Goal: Navigation & Orientation: Find specific page/section

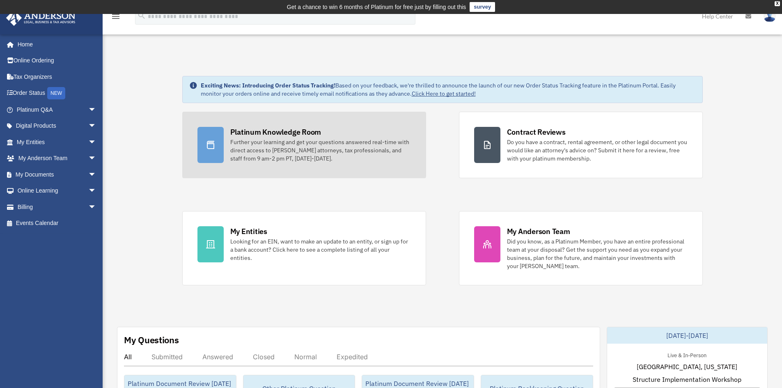
click at [291, 144] on div "Further your learning and get your questions answered real-time with direct acc…" at bounding box center [320, 150] width 181 height 25
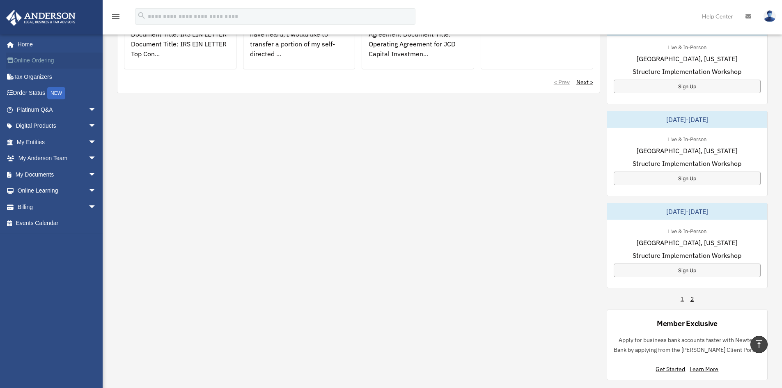
scroll to position [370, 0]
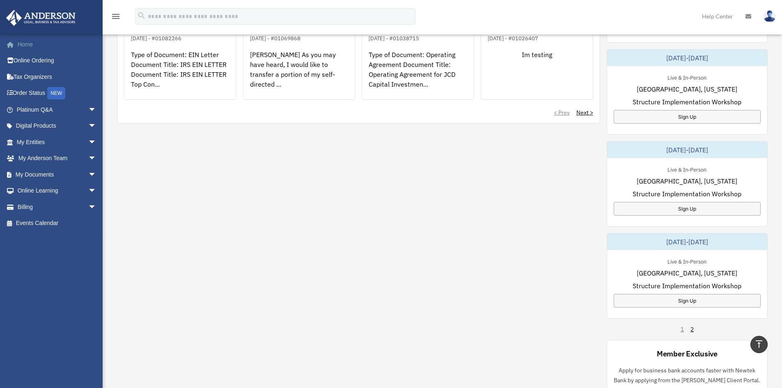
click at [33, 46] on link "Home" at bounding box center [57, 44] width 103 height 16
click at [92, 111] on span "arrow_drop_down" at bounding box center [96, 109] width 16 height 17
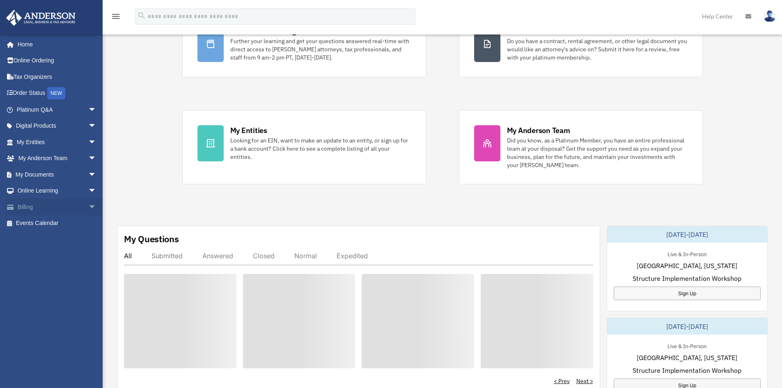
scroll to position [96, 0]
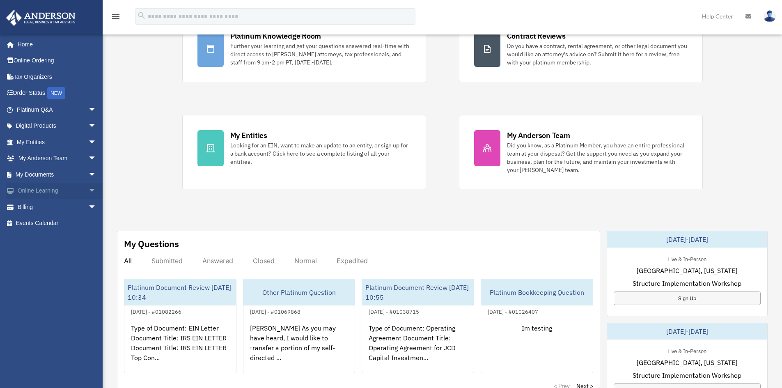
click at [52, 183] on link "Online Learning arrow_drop_down" at bounding box center [57, 191] width 103 height 16
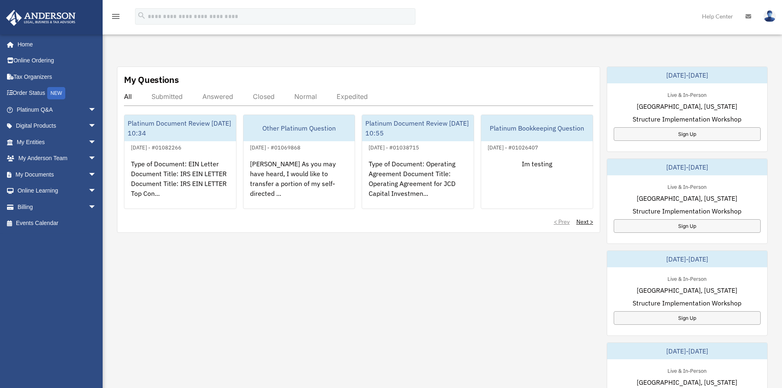
scroll to position [466, 0]
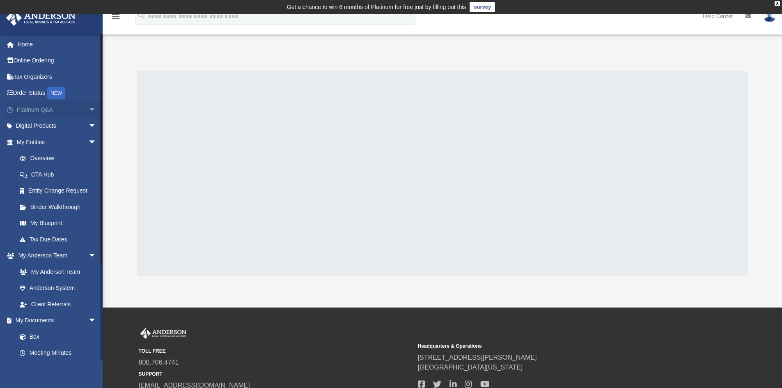
click at [55, 116] on link "Platinum Q&A arrow_drop_down" at bounding box center [57, 109] width 103 height 16
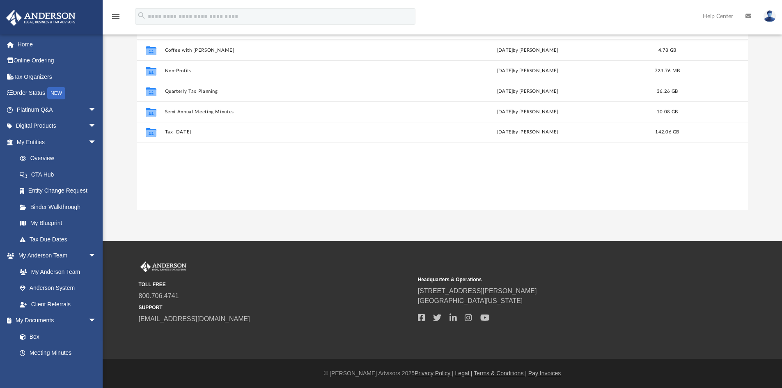
scroll to position [181, 605]
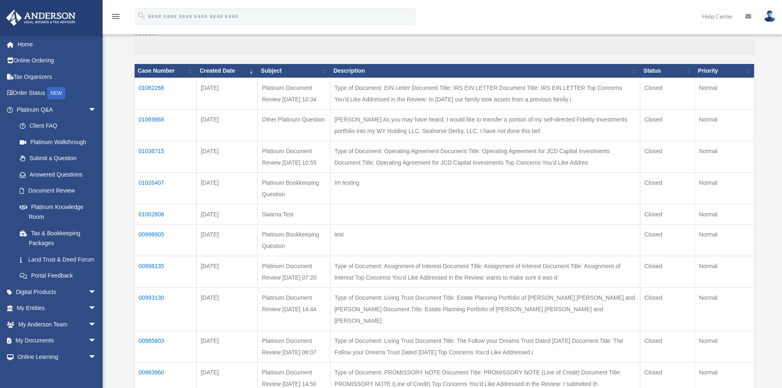
scroll to position [95, 0]
click at [46, 333] on link "My [PERSON_NAME] Team arrow_drop_down" at bounding box center [57, 324] width 103 height 16
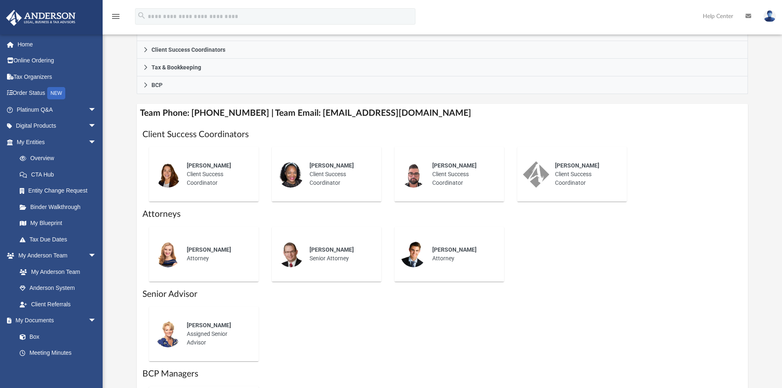
scroll to position [329, 0]
